Goal: Obtain resource: Download file/media

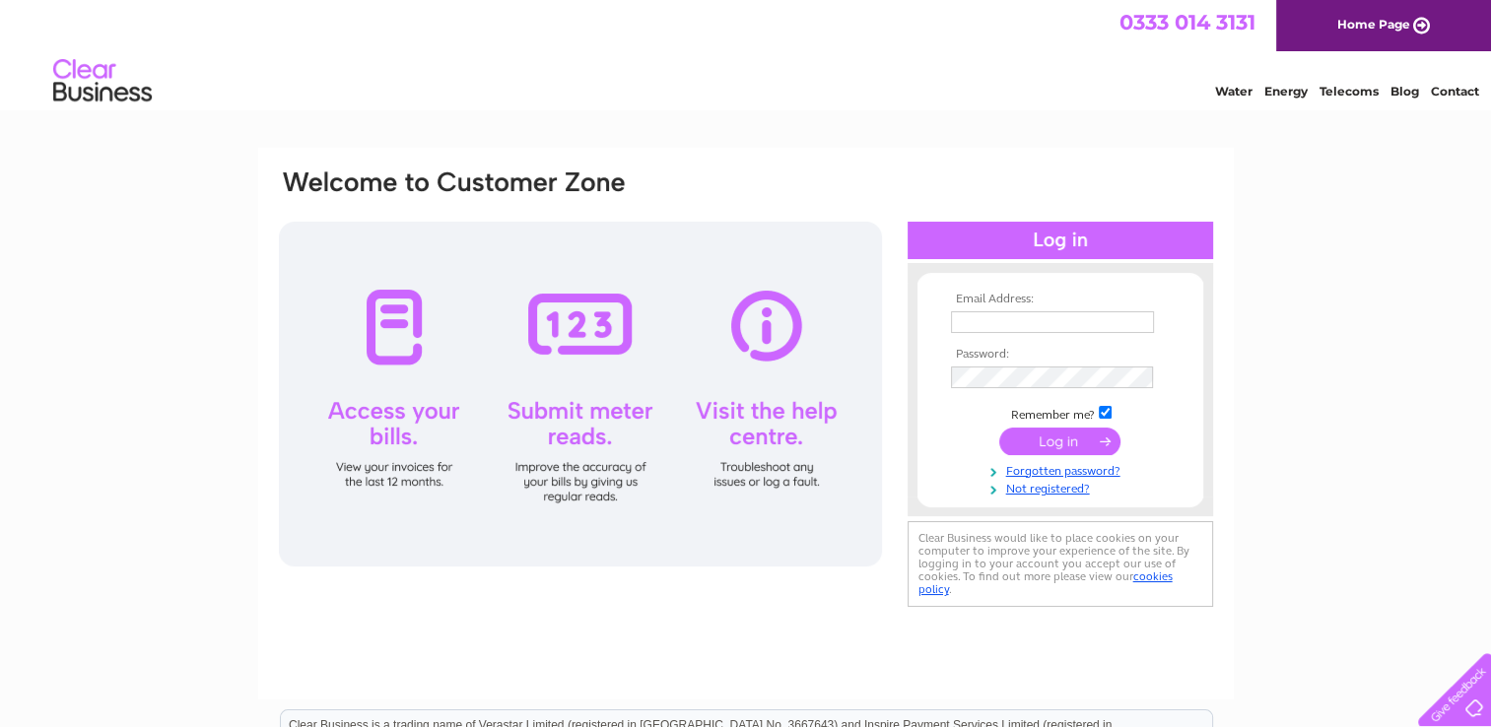
type input "thebakerykirkburton@gmail.com"
click at [1060, 439] on input "submit" at bounding box center [1059, 442] width 121 height 28
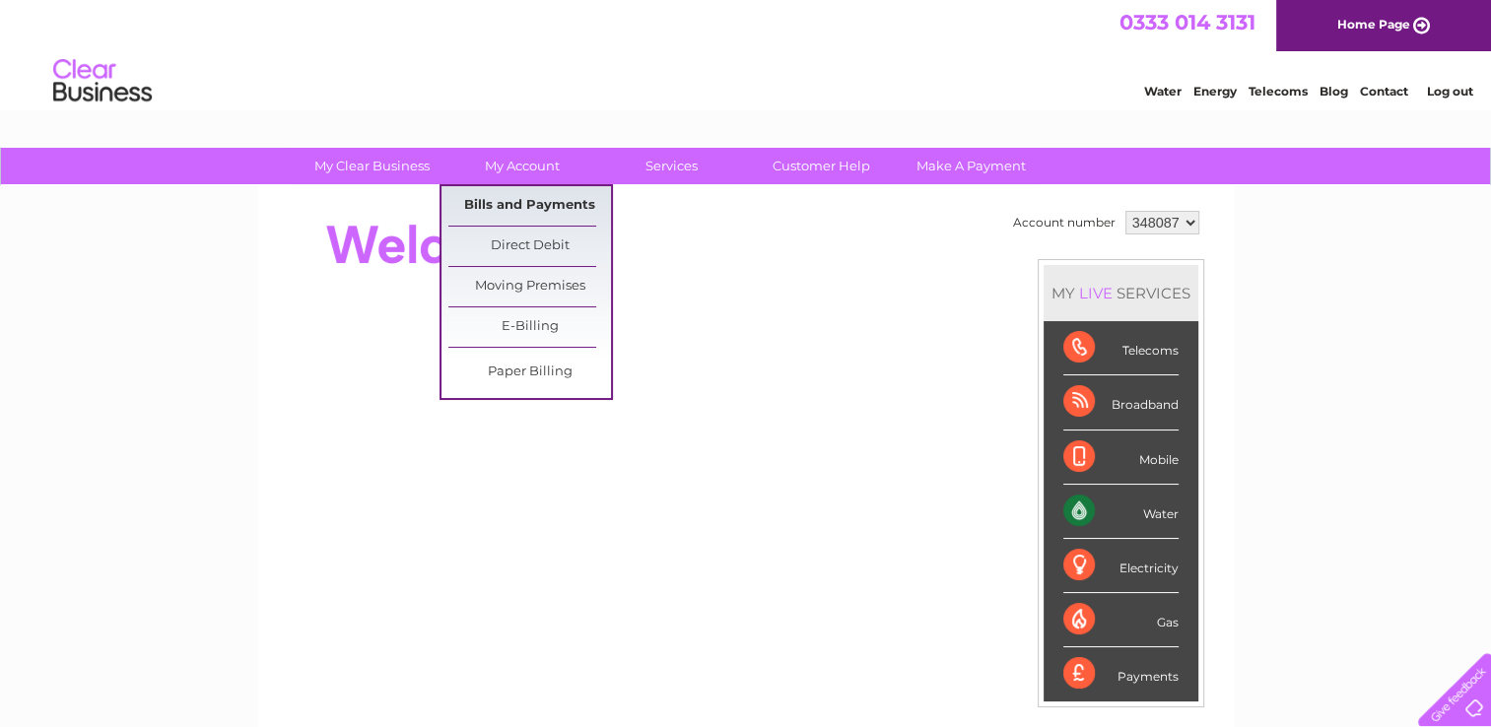
click at [523, 203] on link "Bills and Payments" at bounding box center [529, 205] width 163 height 39
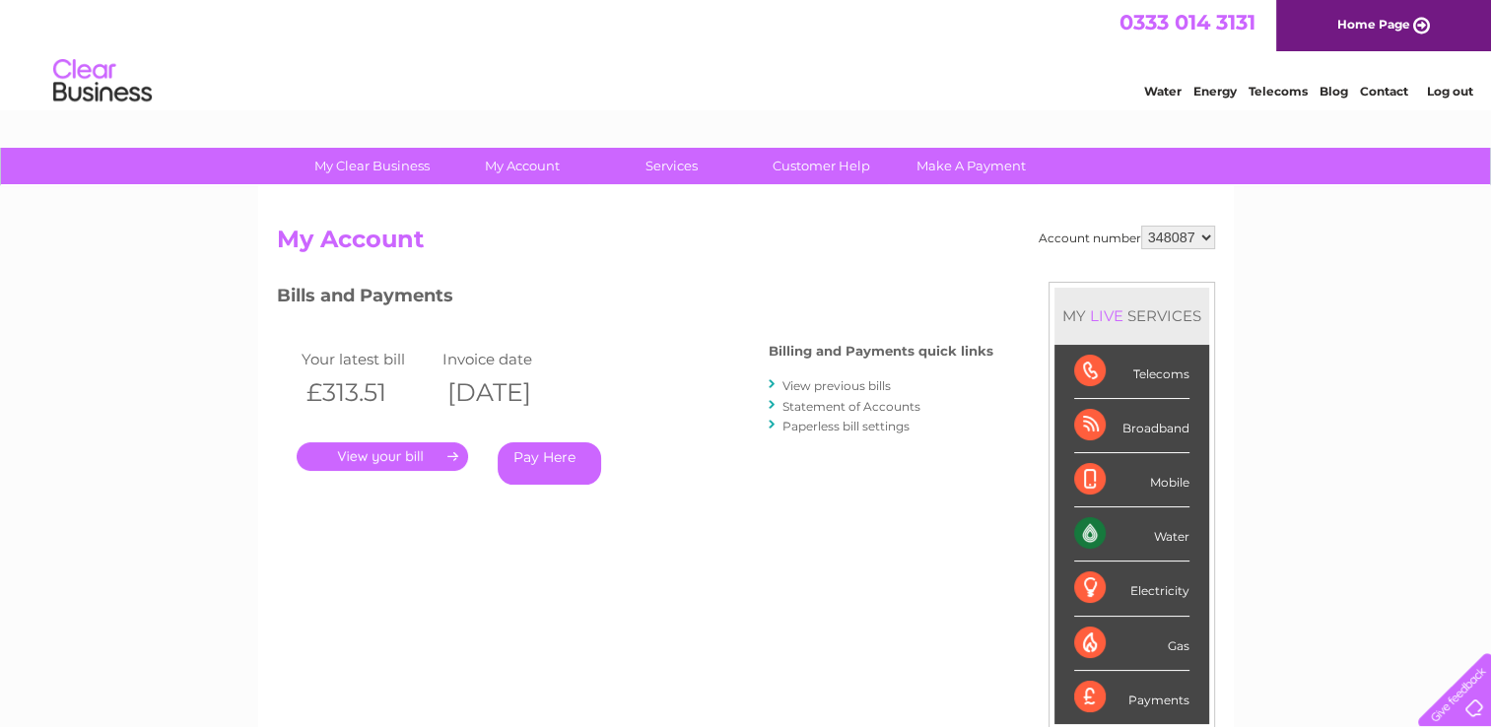
click at [386, 455] on link "." at bounding box center [382, 456] width 171 height 29
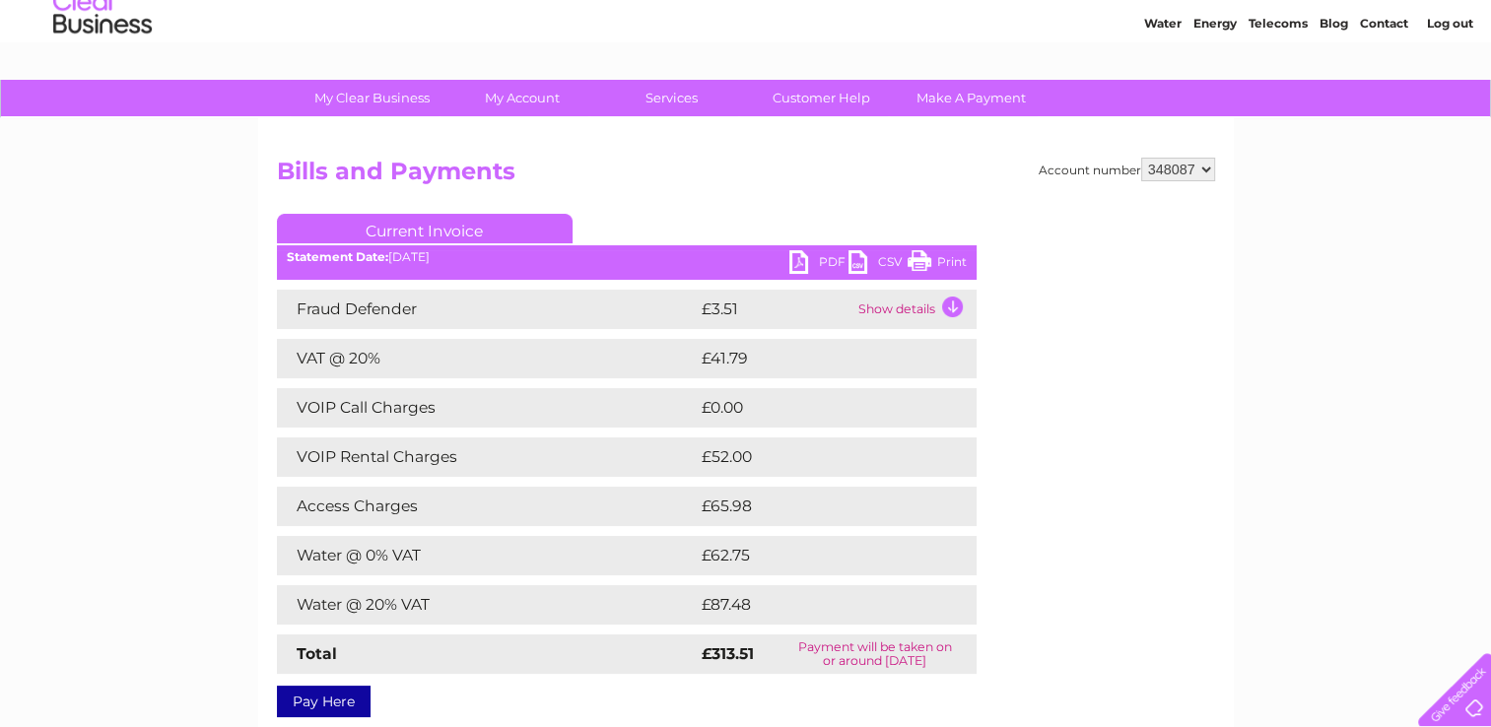
scroll to position [67, 0]
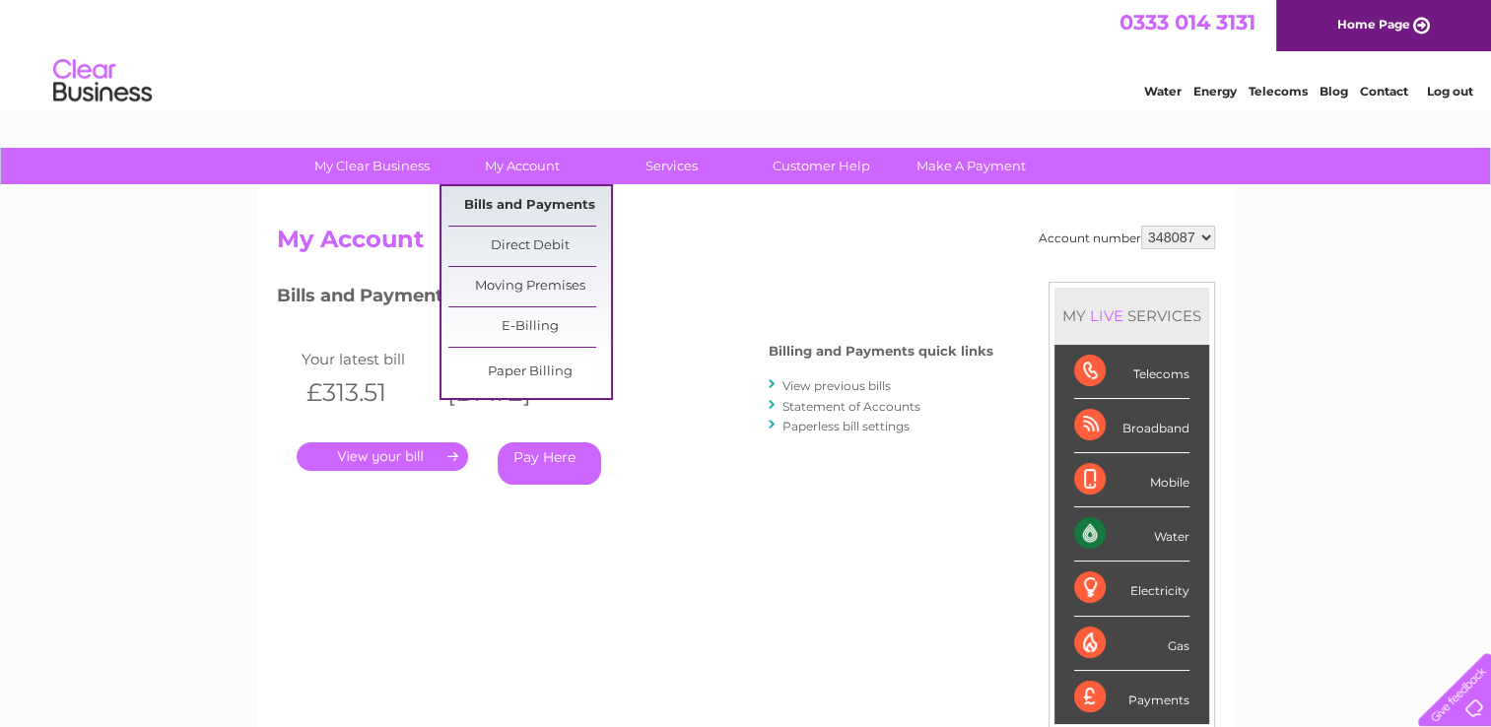
click at [514, 198] on link "Bills and Payments" at bounding box center [529, 205] width 163 height 39
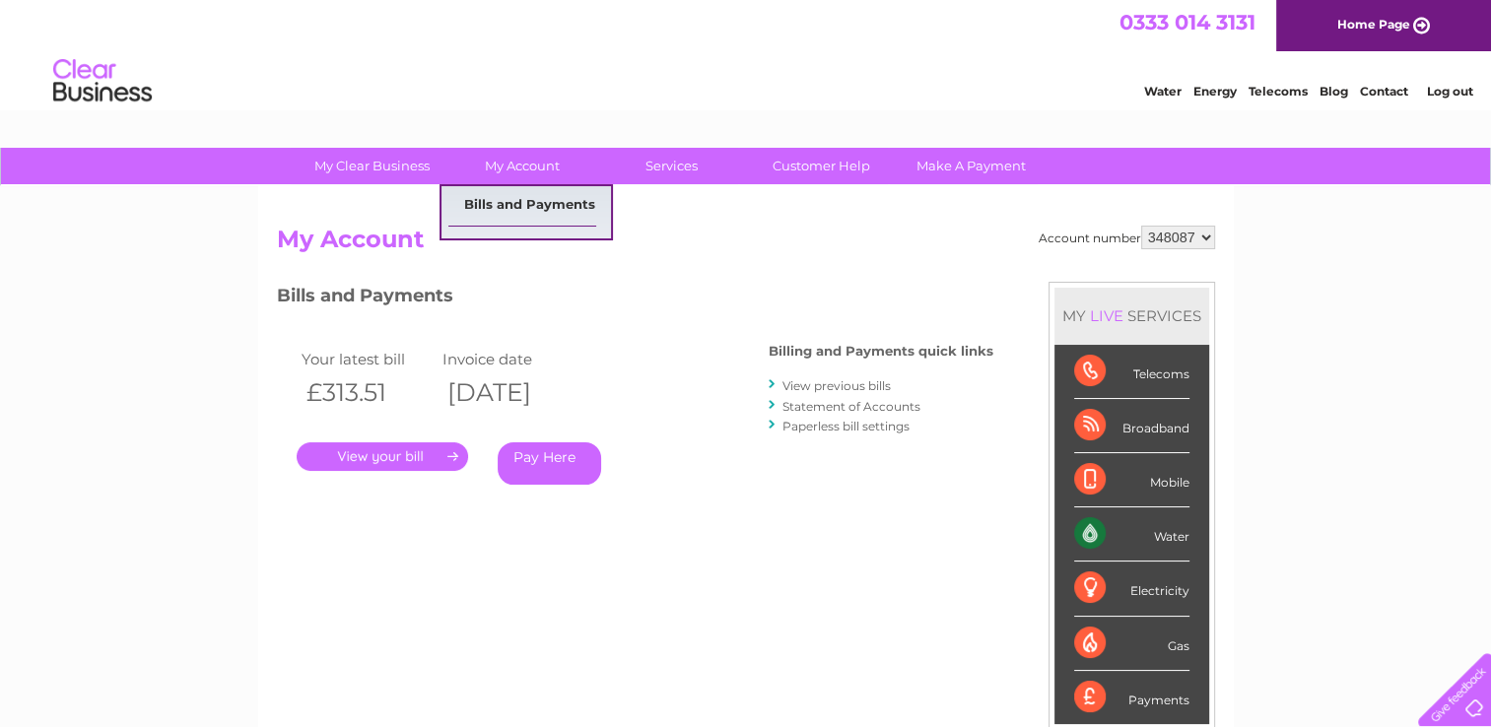
click at [525, 200] on div "Account number 348087 My Account MY LIVE SERVICES Telecoms Broadband Mobile Wat…" at bounding box center [745, 512] width 975 height 652
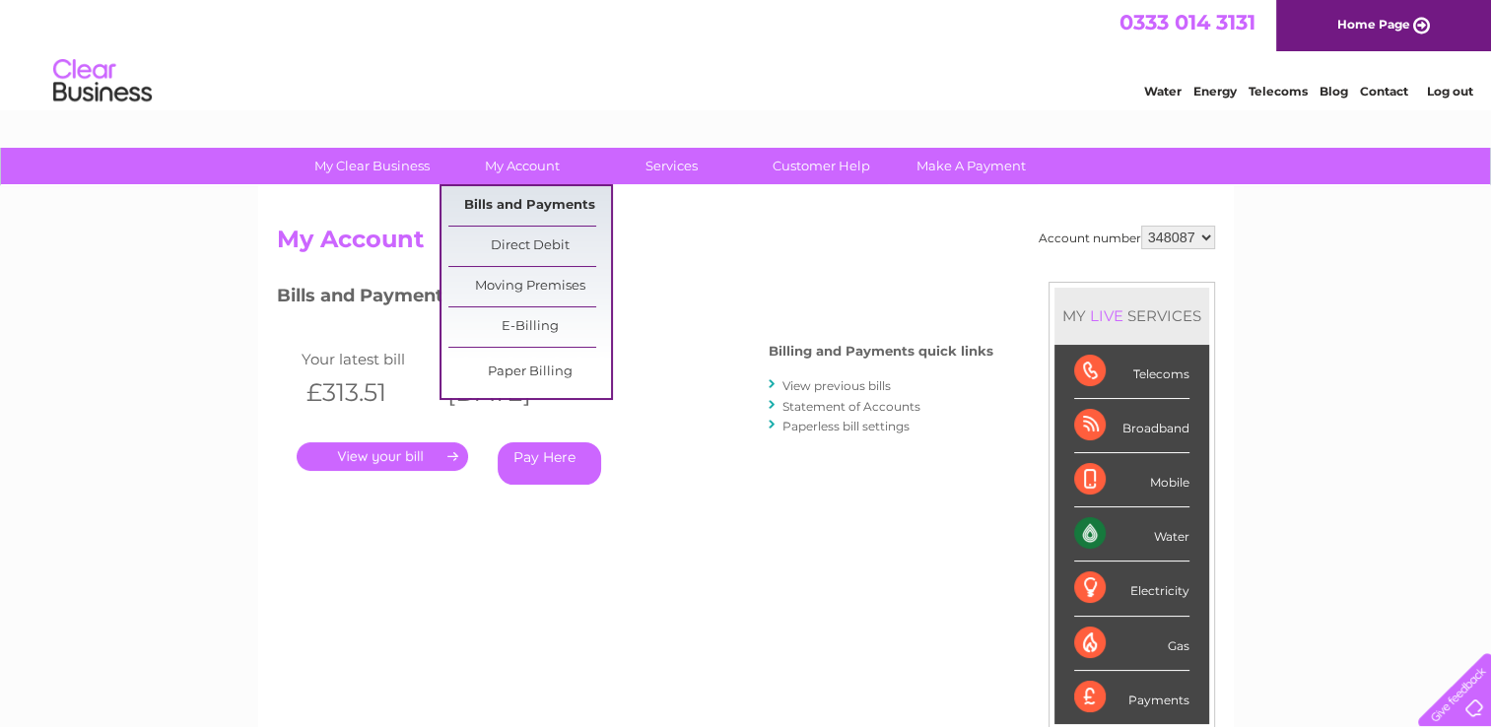
click at [482, 203] on link "Bills and Payments" at bounding box center [529, 205] width 163 height 39
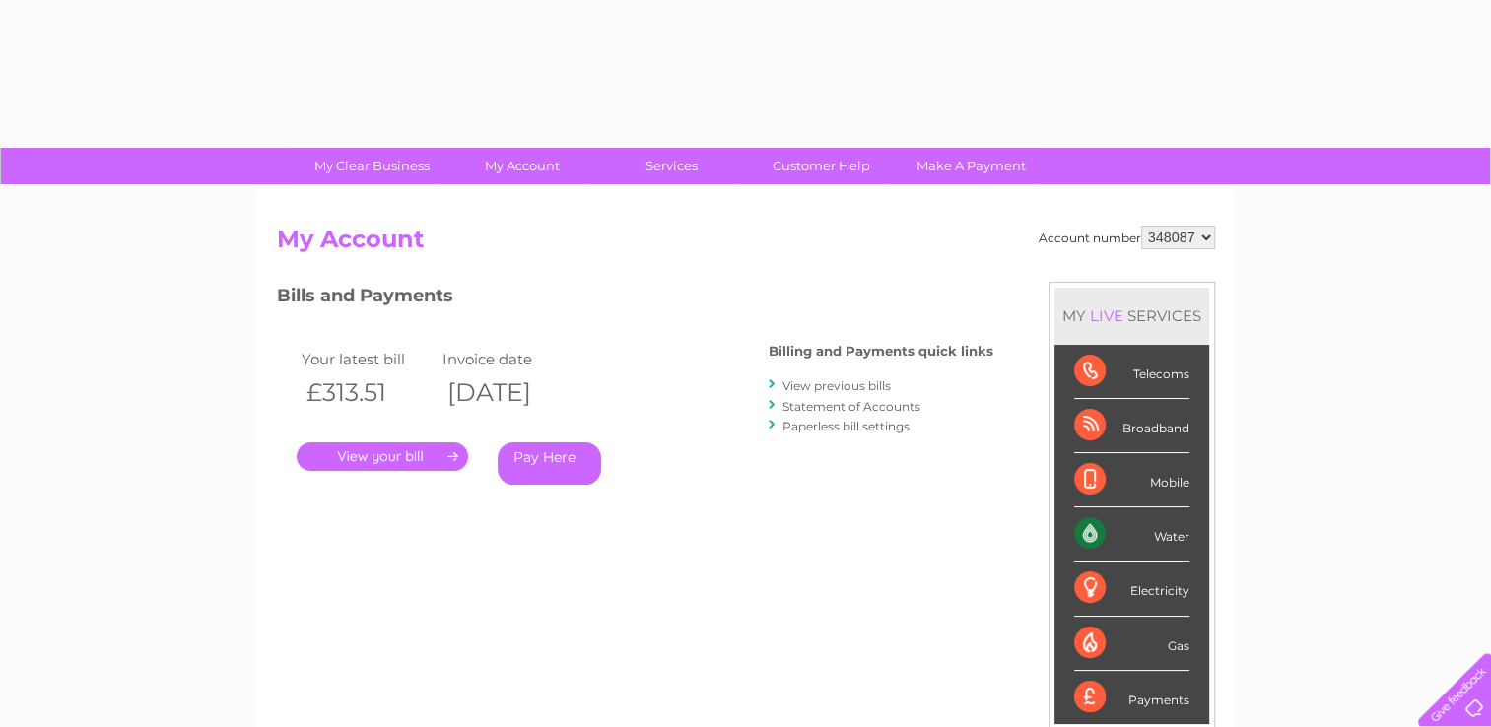
click at [875, 384] on link "View previous bills" at bounding box center [836, 385] width 108 height 15
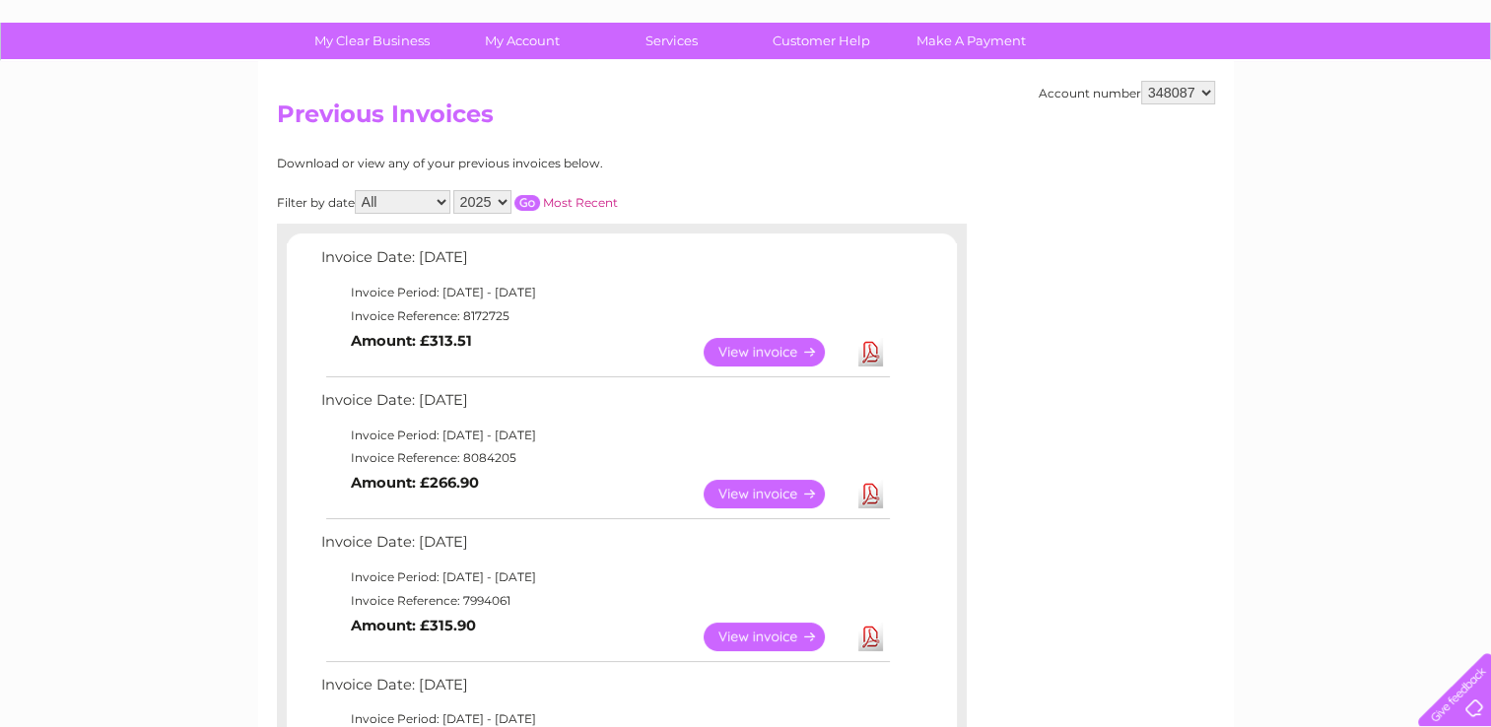
scroll to position [127, 0]
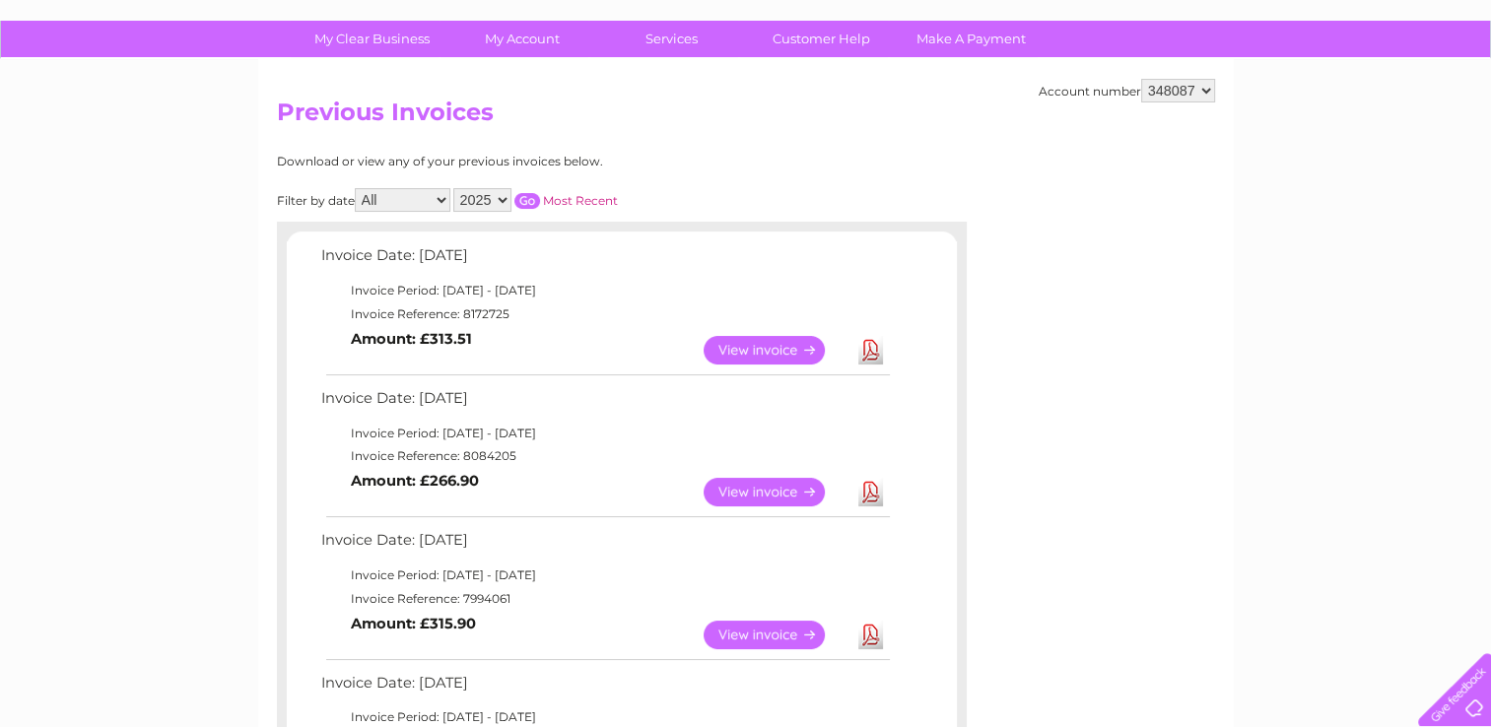
click at [764, 494] on link "View" at bounding box center [776, 492] width 145 height 29
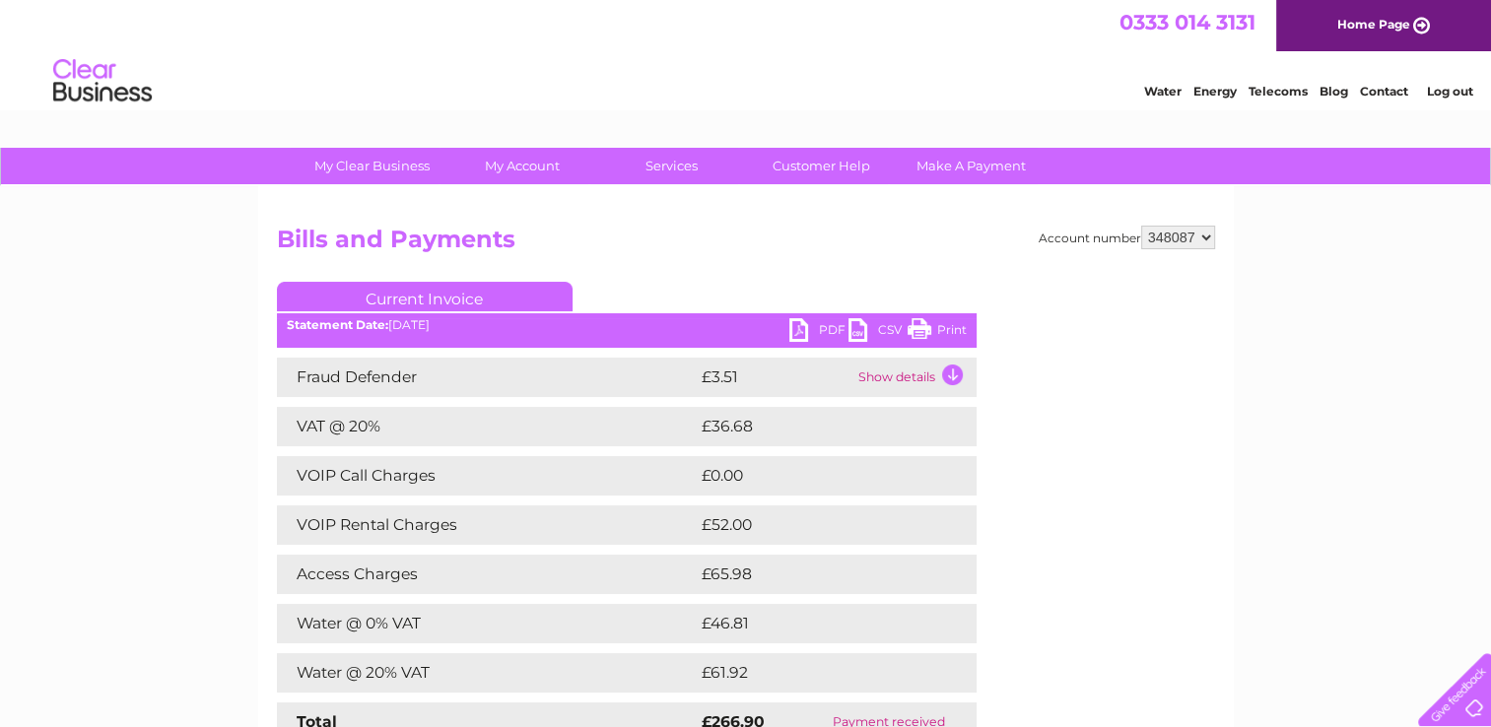
click at [816, 321] on link "PDF" at bounding box center [818, 332] width 59 height 29
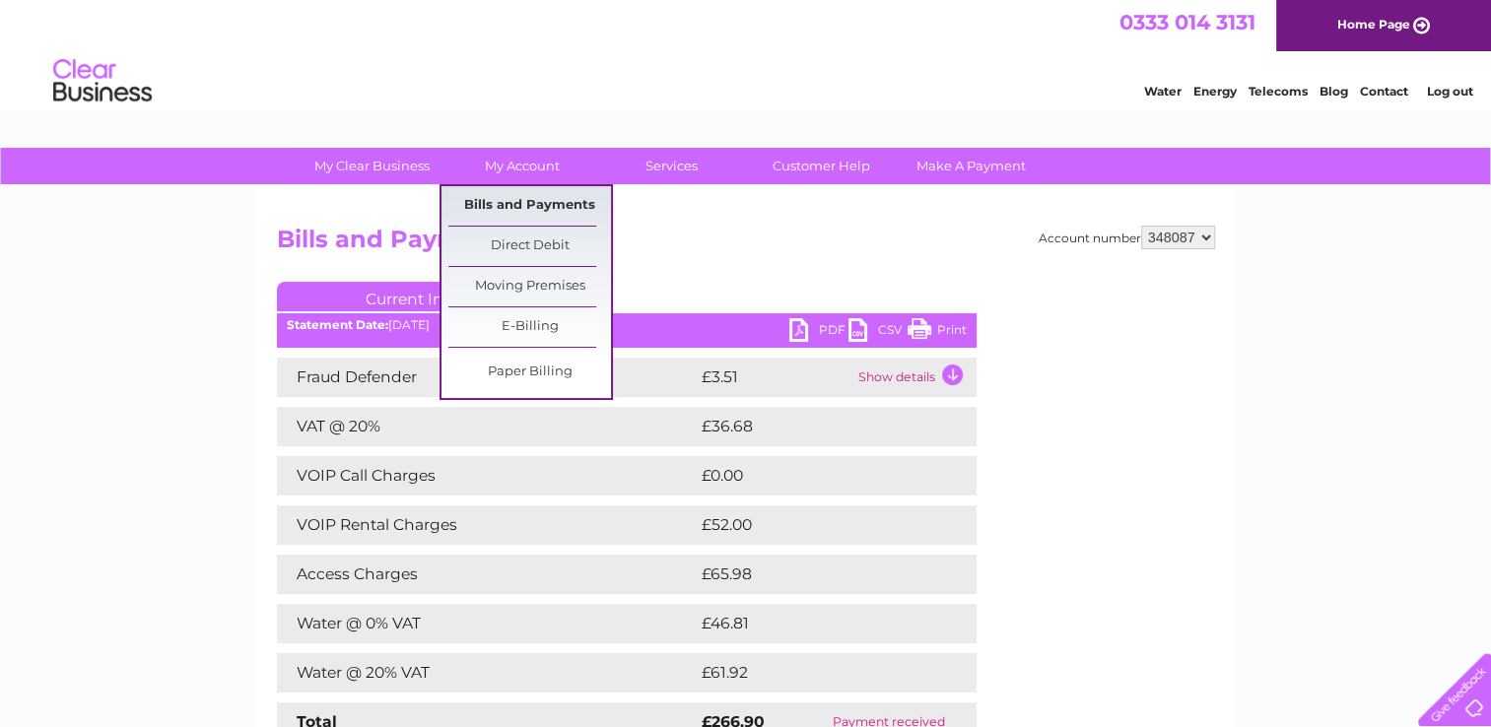
click at [503, 213] on link "Bills and Payments" at bounding box center [529, 205] width 163 height 39
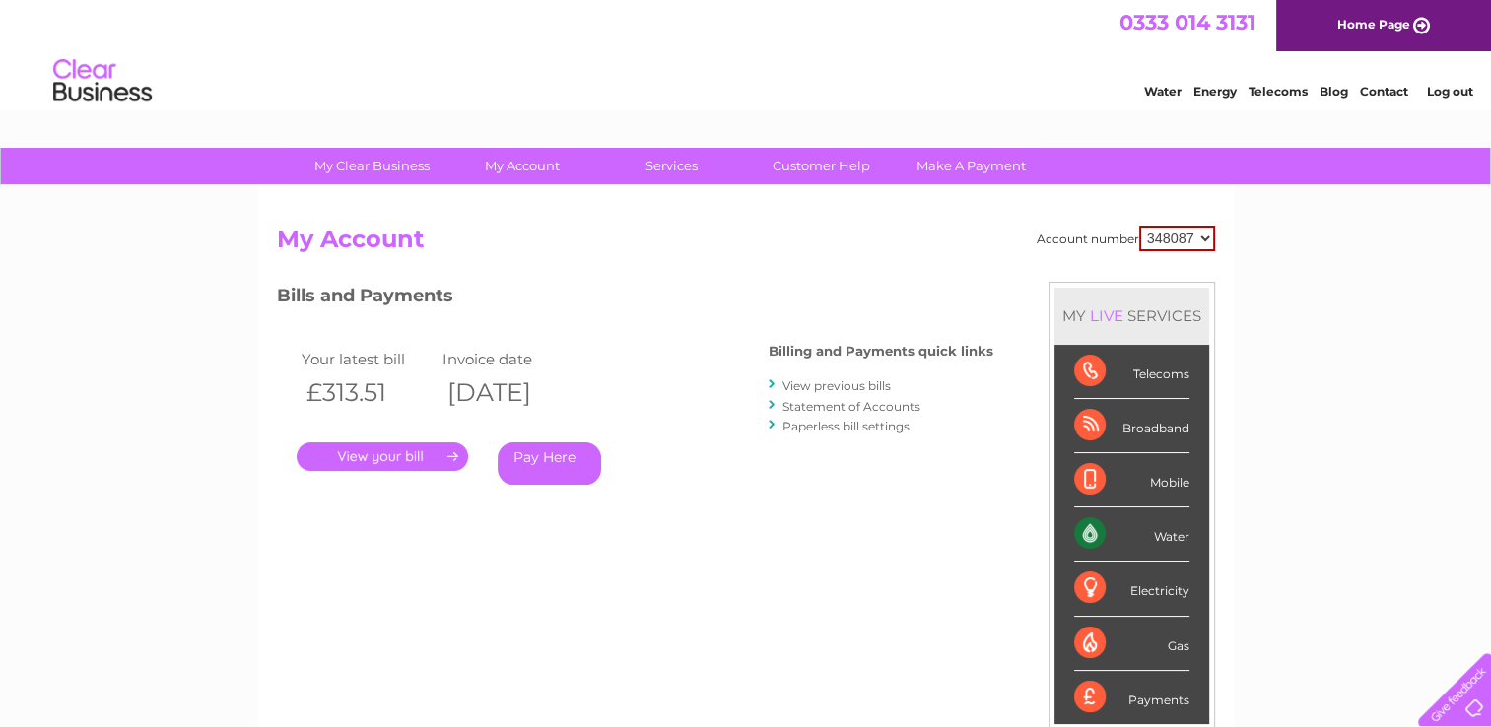
click at [398, 448] on link "." at bounding box center [382, 456] width 171 height 29
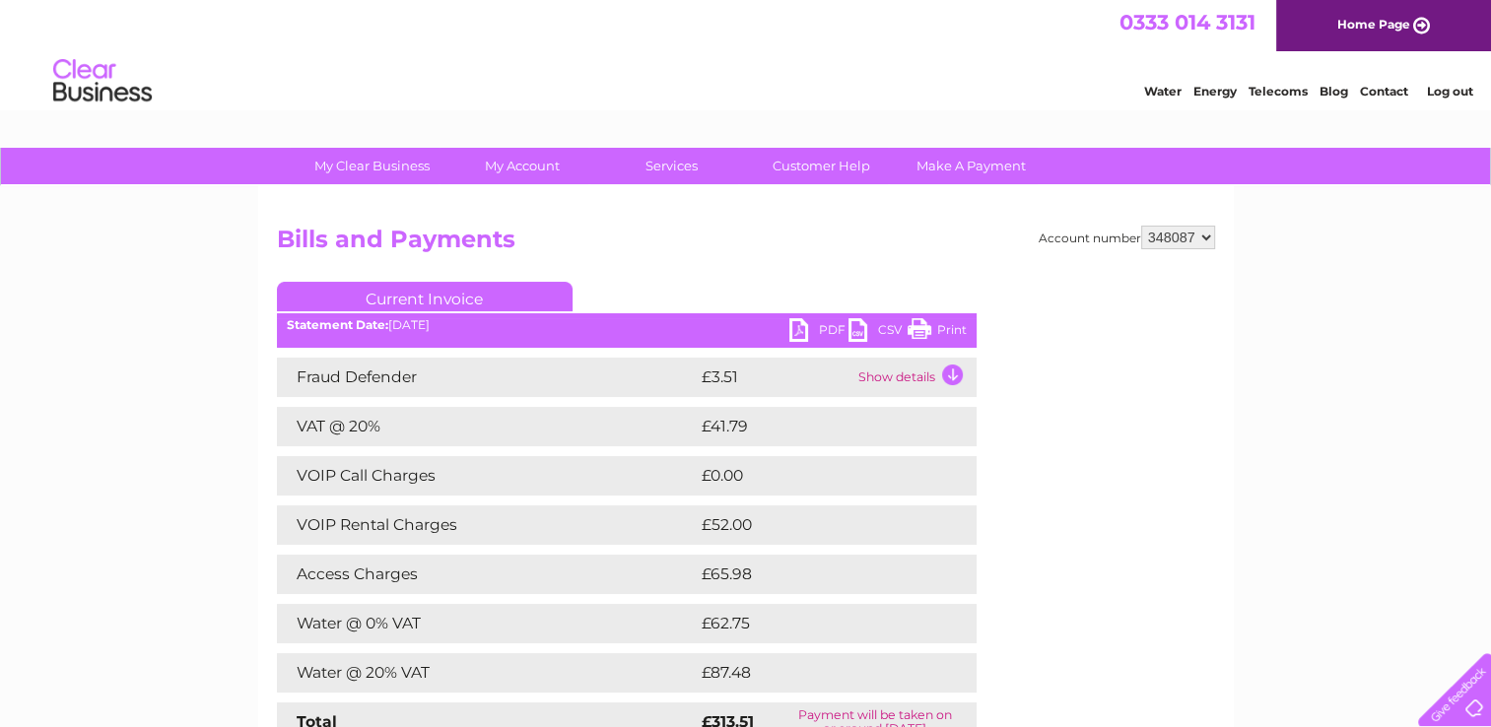
click at [815, 328] on link "PDF" at bounding box center [818, 332] width 59 height 29
click at [429, 295] on link "Current Invoice" at bounding box center [425, 297] width 296 height 30
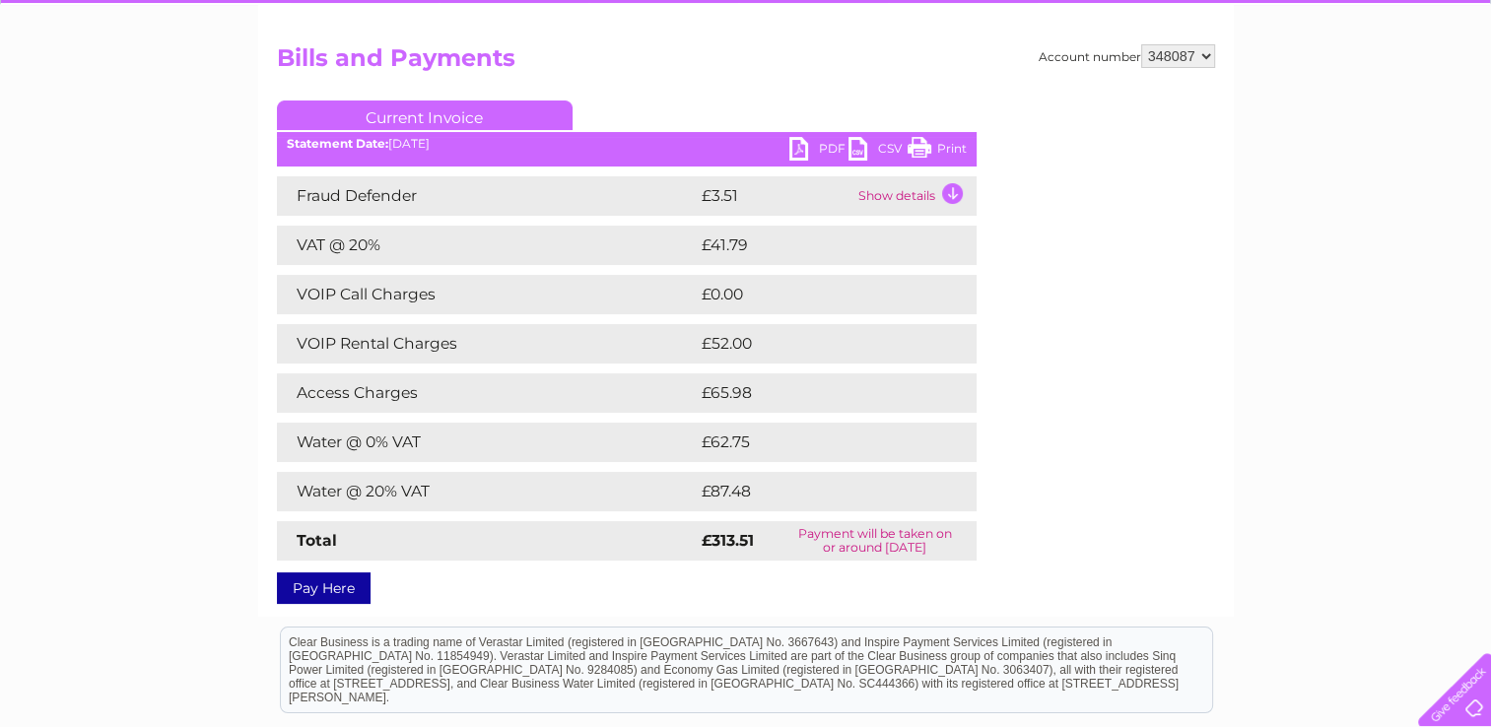
scroll to position [154, 0]
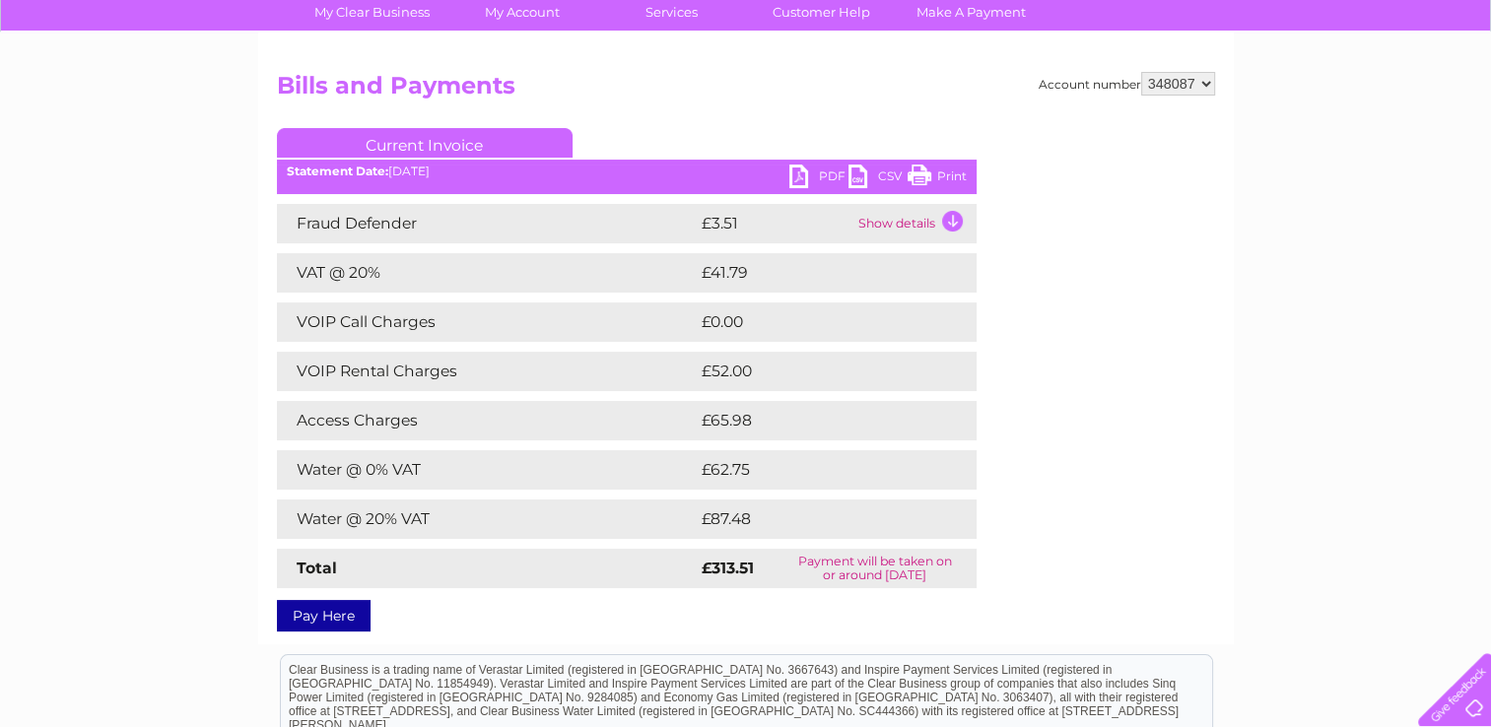
click at [821, 178] on link "PDF" at bounding box center [818, 179] width 59 height 29
